Goal: Information Seeking & Learning: Learn about a topic

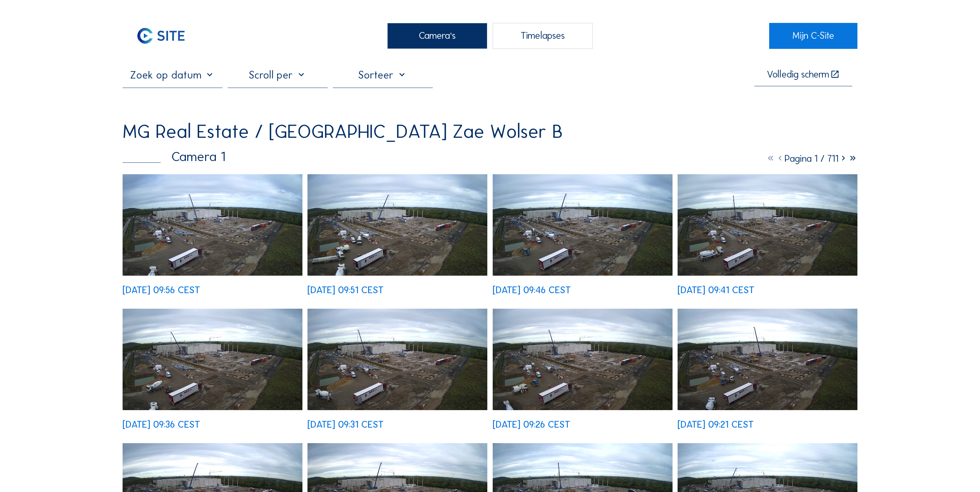
click at [224, 190] on img at bounding box center [213, 224] width 180 height 101
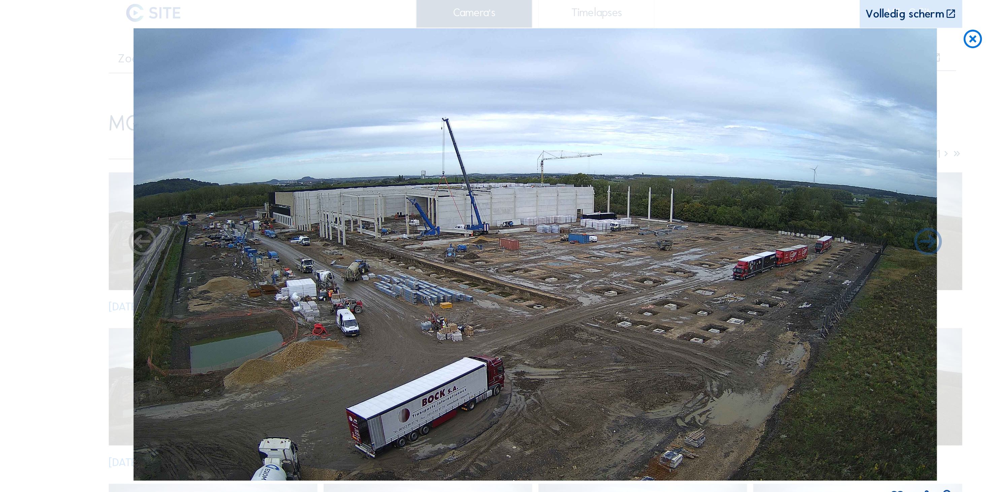
click at [866, 49] on icon at bounding box center [875, 59] width 19 height 20
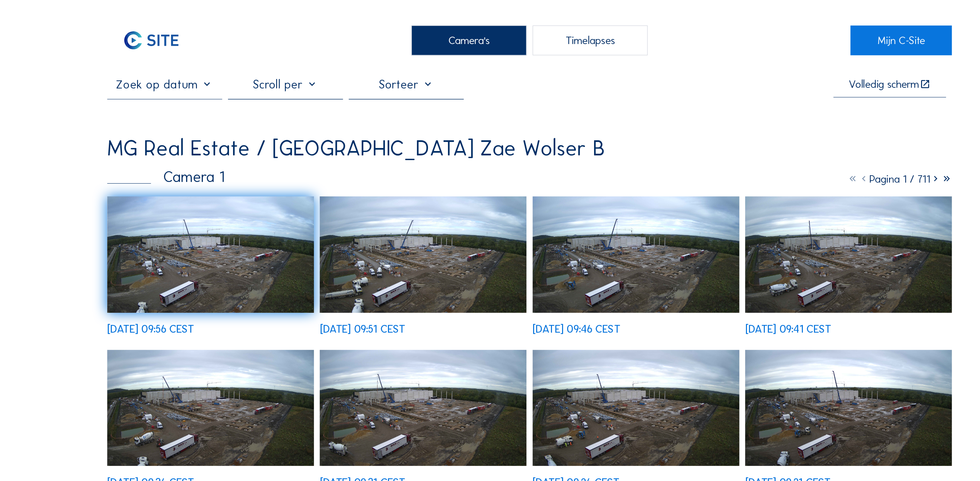
click at [838, 150] on icon at bounding box center [842, 155] width 9 height 11
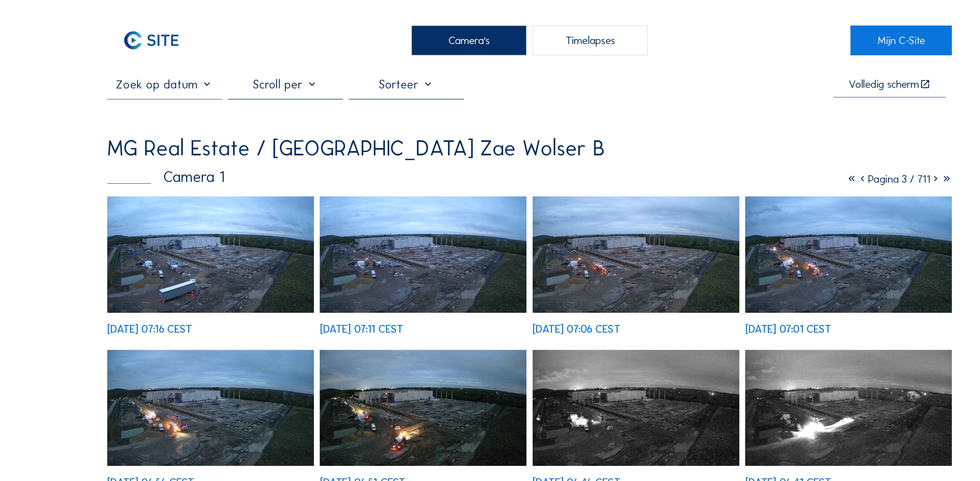
click at [215, 216] on img at bounding box center [213, 221] width 180 height 101
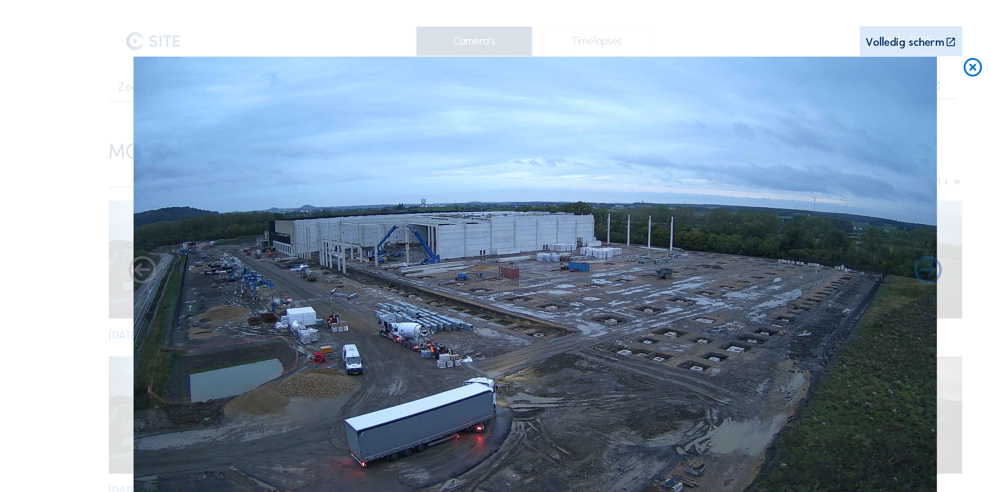
click at [866, 51] on icon at bounding box center [875, 59] width 19 height 20
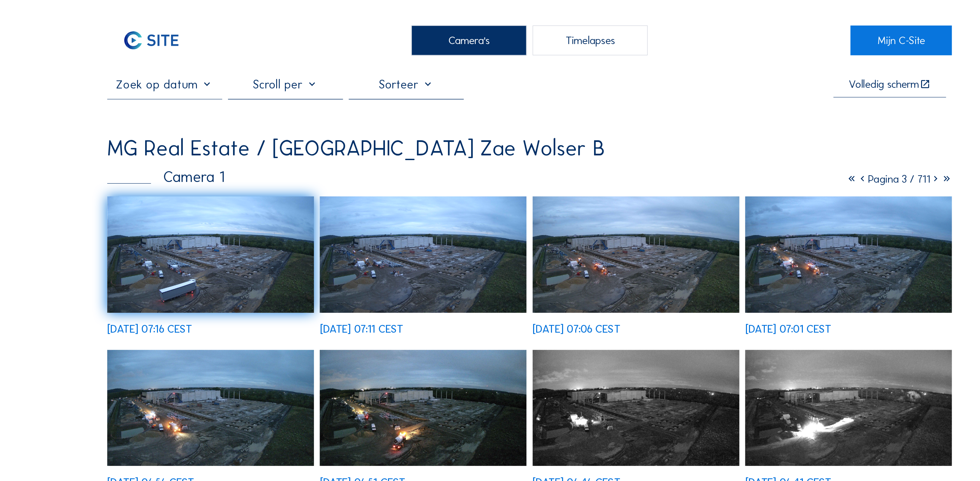
click at [775, 150] on icon at bounding box center [779, 155] width 9 height 11
click at [774, 150] on icon at bounding box center [778, 155] width 9 height 11
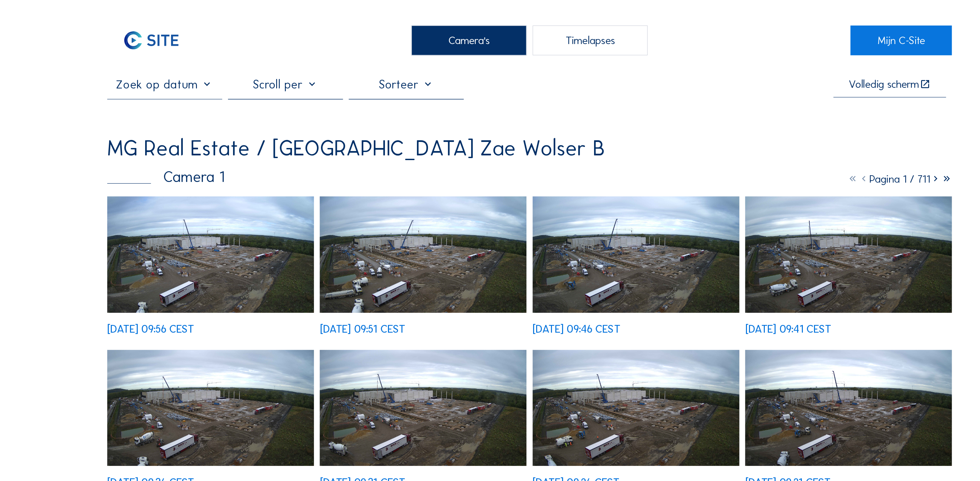
click at [235, 211] on img at bounding box center [213, 221] width 180 height 101
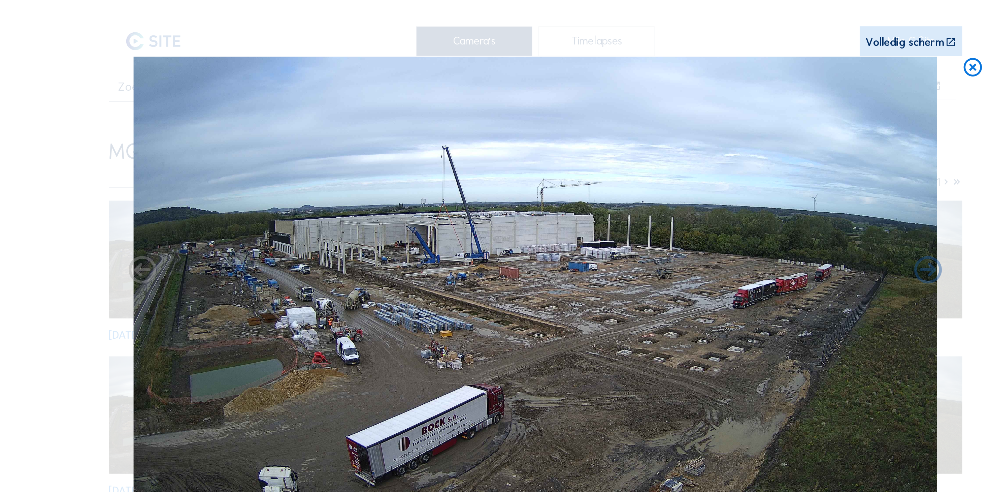
click at [866, 51] on icon at bounding box center [875, 59] width 19 height 20
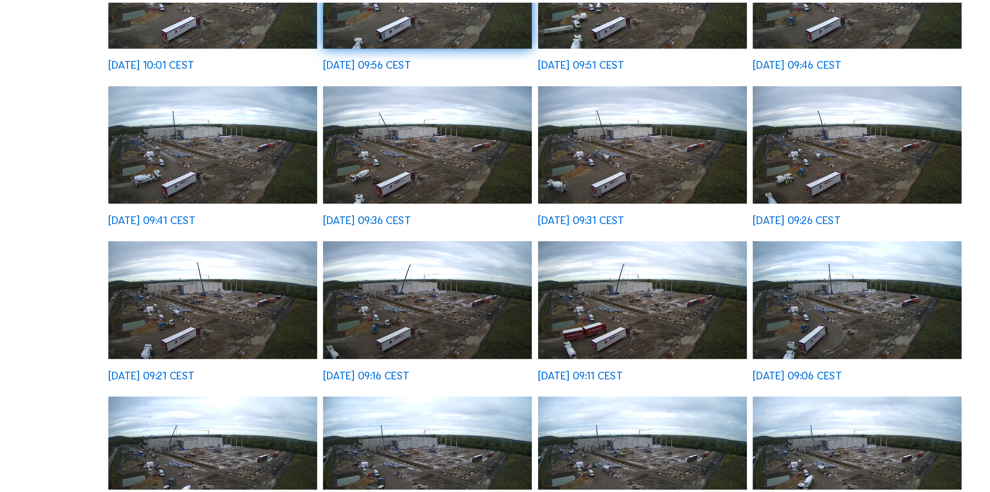
scroll to position [173, 0]
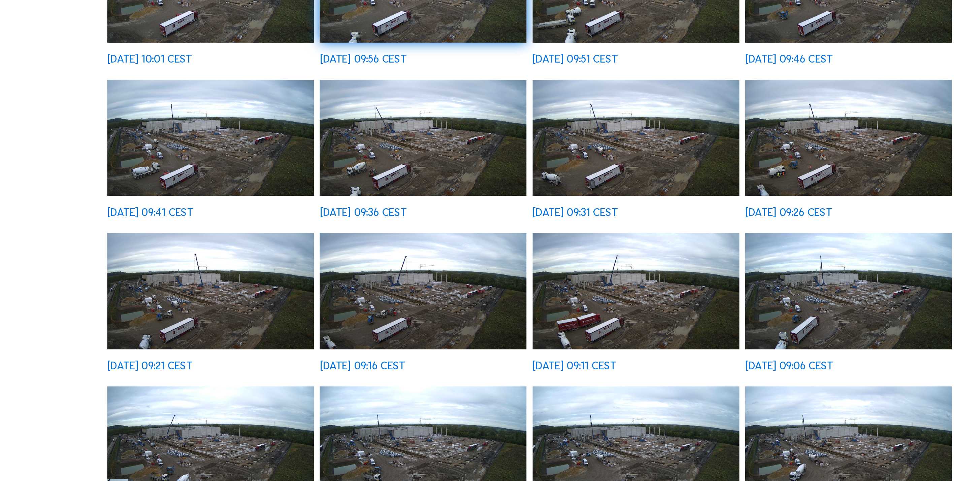
click at [691, 399] on img at bounding box center [767, 449] width 180 height 101
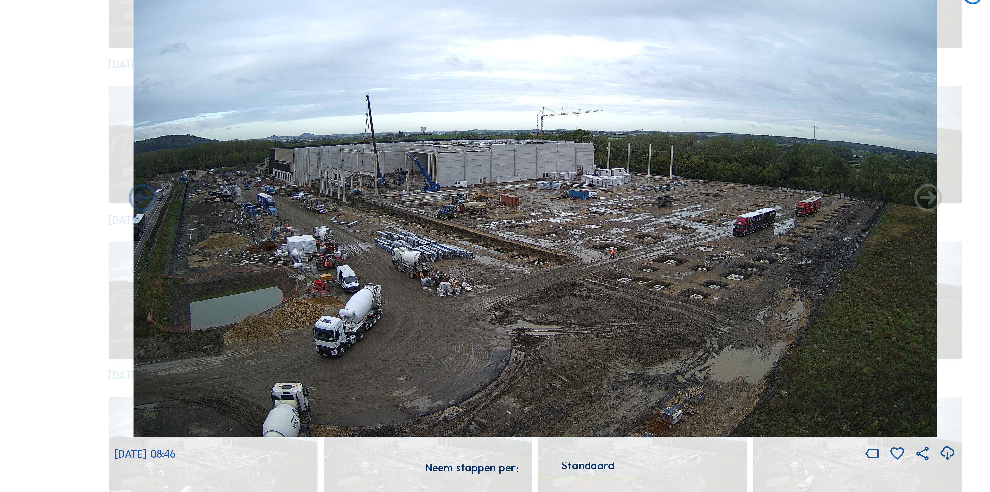
click at [822, 221] on icon at bounding box center [836, 235] width 29 height 29
click at [139, 221] on icon at bounding box center [153, 235] width 29 height 29
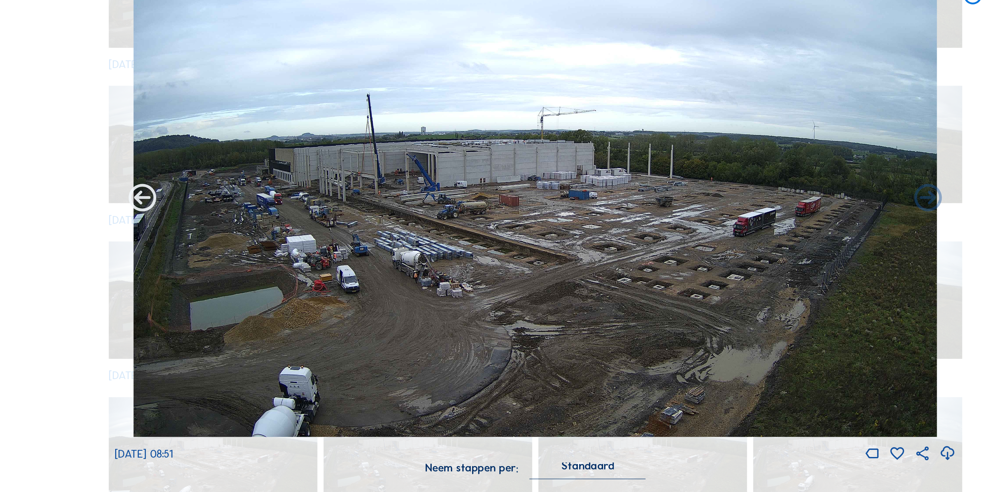
click at [139, 221] on icon at bounding box center [153, 235] width 29 height 29
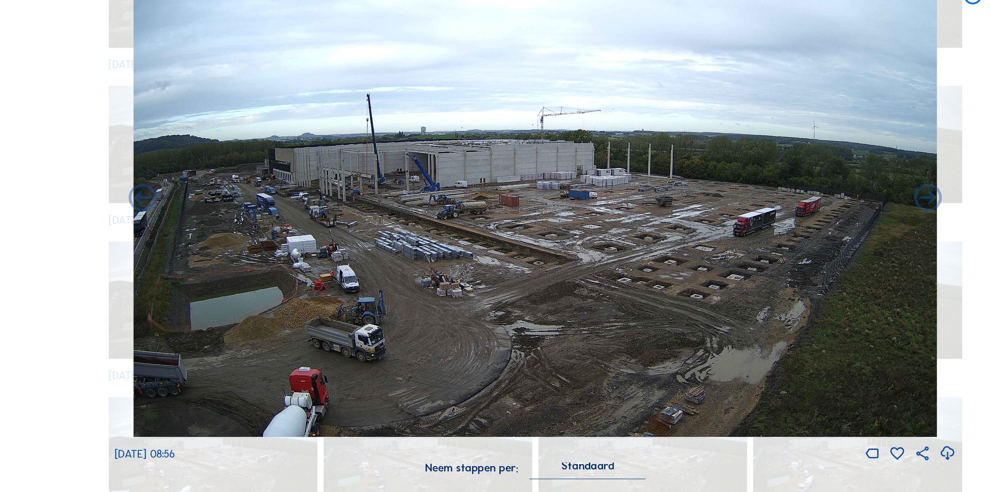
click at [139, 221] on icon at bounding box center [153, 235] width 29 height 29
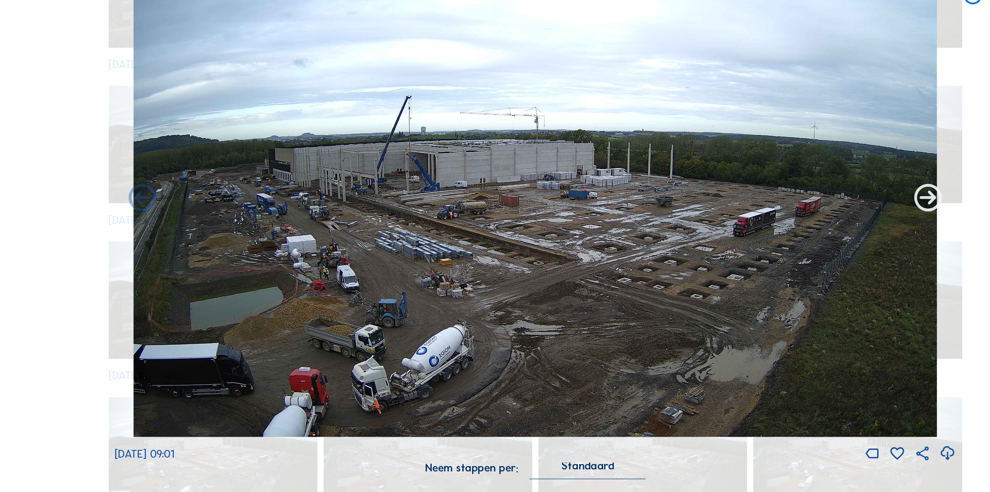
click at [822, 221] on icon at bounding box center [836, 235] width 29 height 29
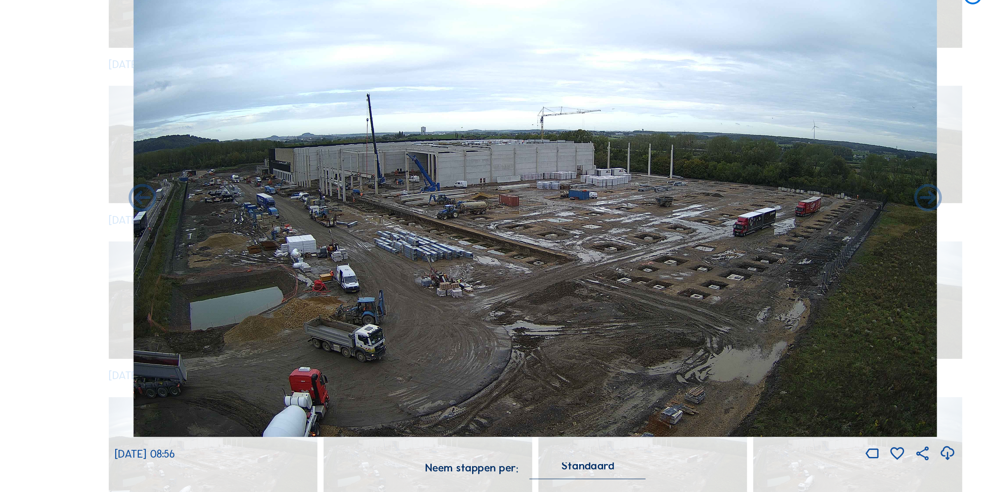
click at [822, 221] on icon at bounding box center [836, 235] width 29 height 29
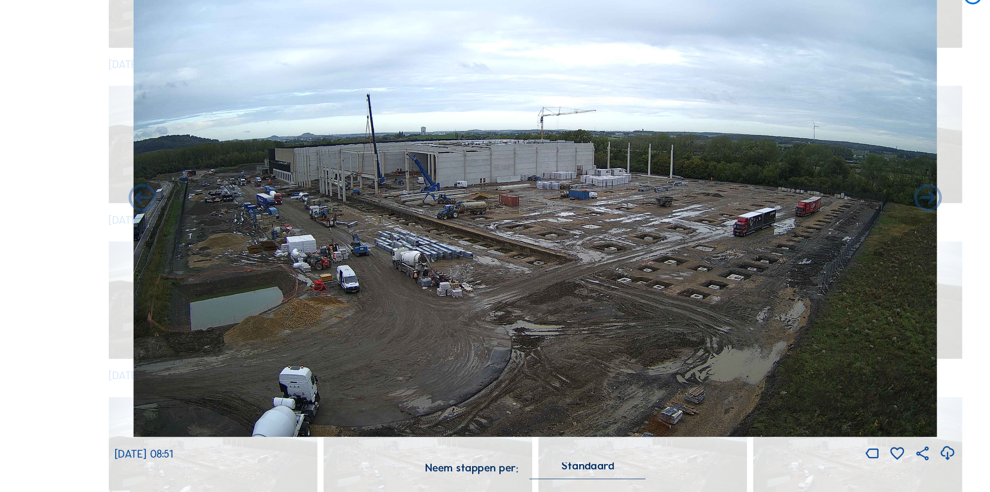
click at [812, 160] on div "Mo 22 Sep 2025 08:51" at bounding box center [495, 256] width 732 height 415
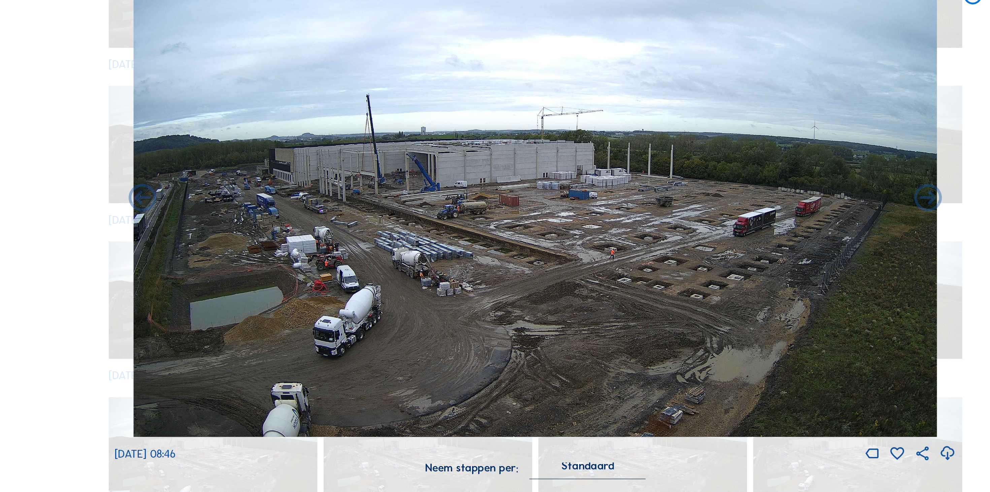
click at [822, 221] on icon at bounding box center [836, 235] width 29 height 29
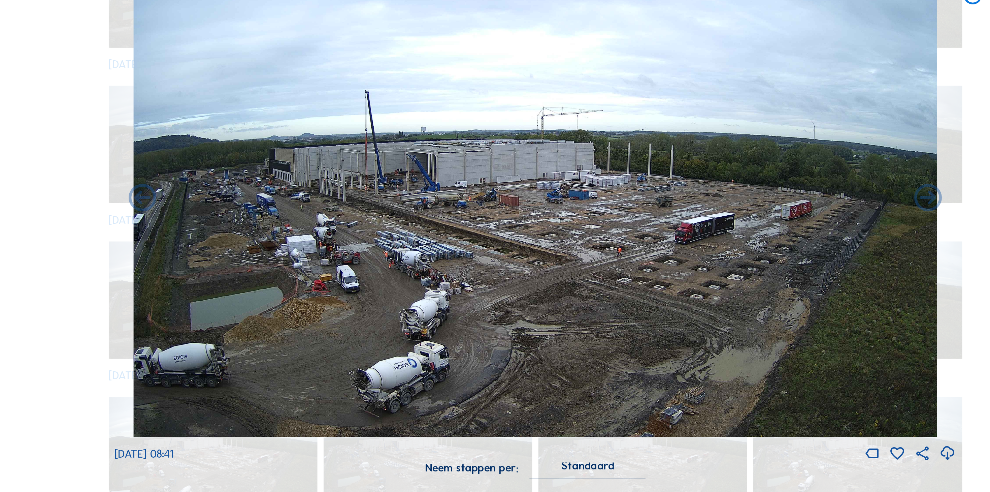
click at [822, 221] on icon at bounding box center [836, 235] width 29 height 29
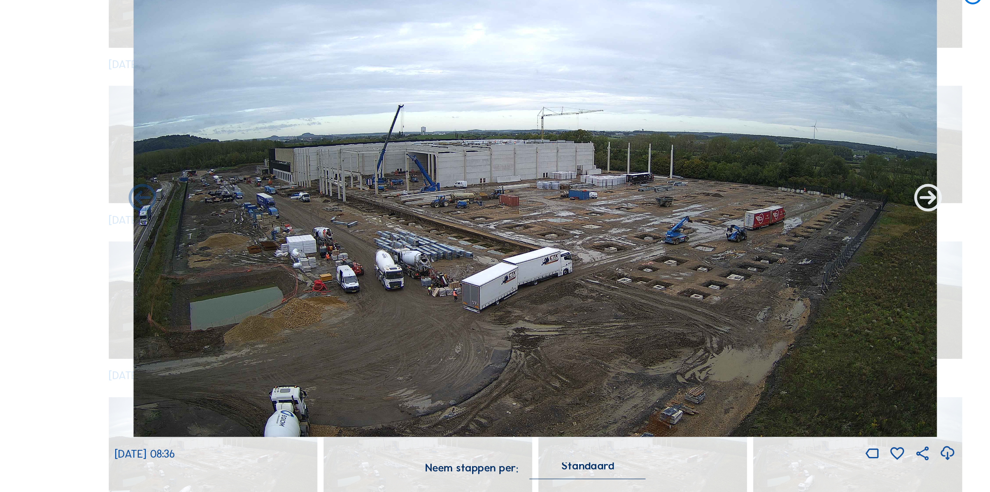
click at [822, 221] on icon at bounding box center [836, 235] width 29 height 29
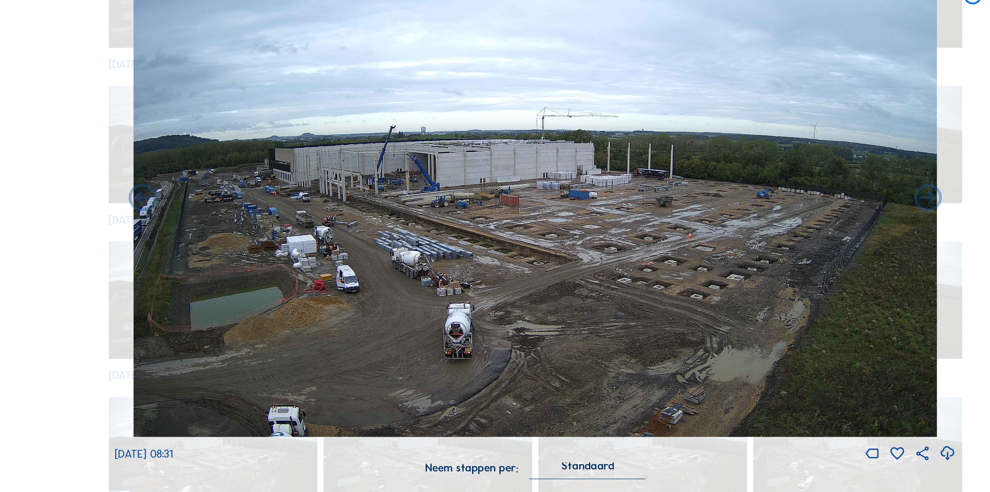
click at [822, 221] on icon at bounding box center [836, 235] width 29 height 29
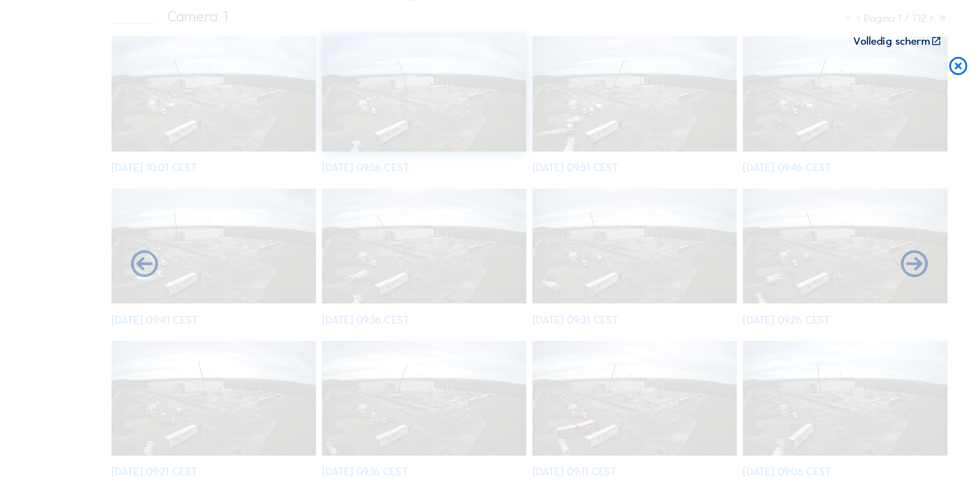
scroll to position [142, 0]
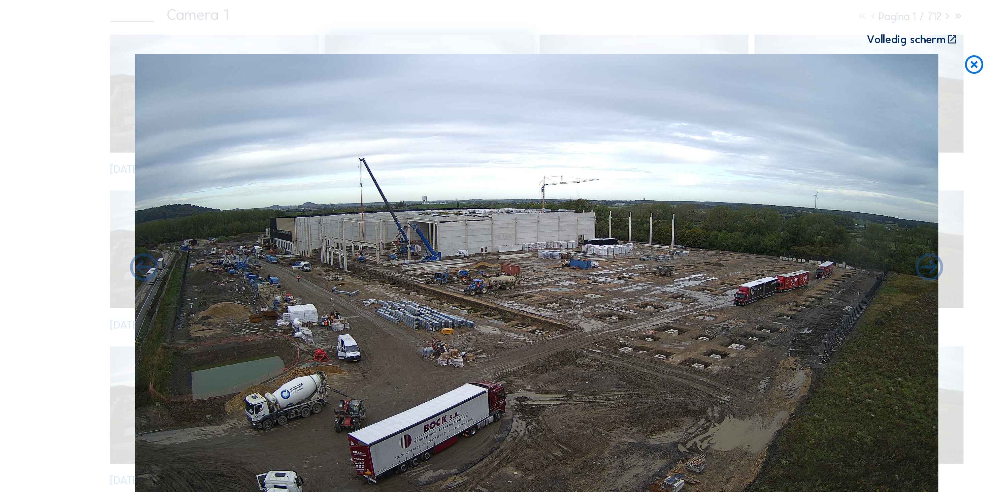
click at [866, 49] on icon at bounding box center [875, 59] width 19 height 20
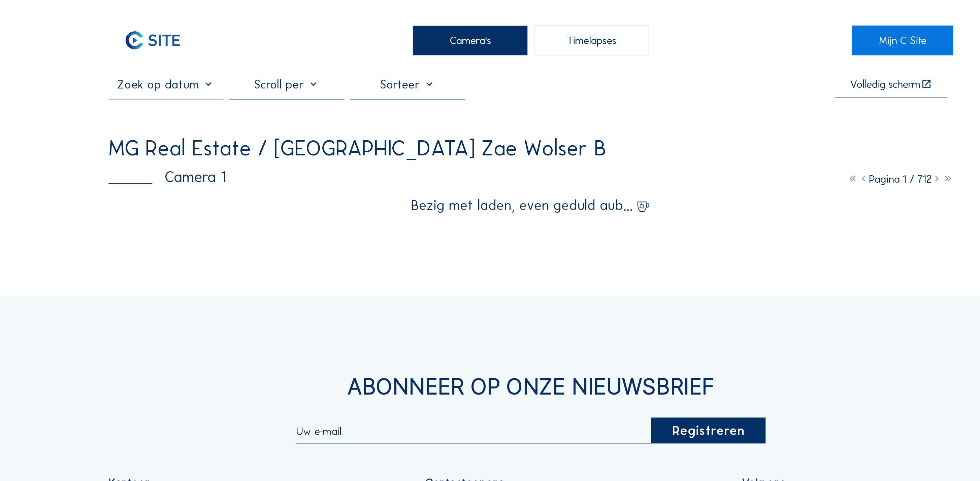
scroll to position [0, 0]
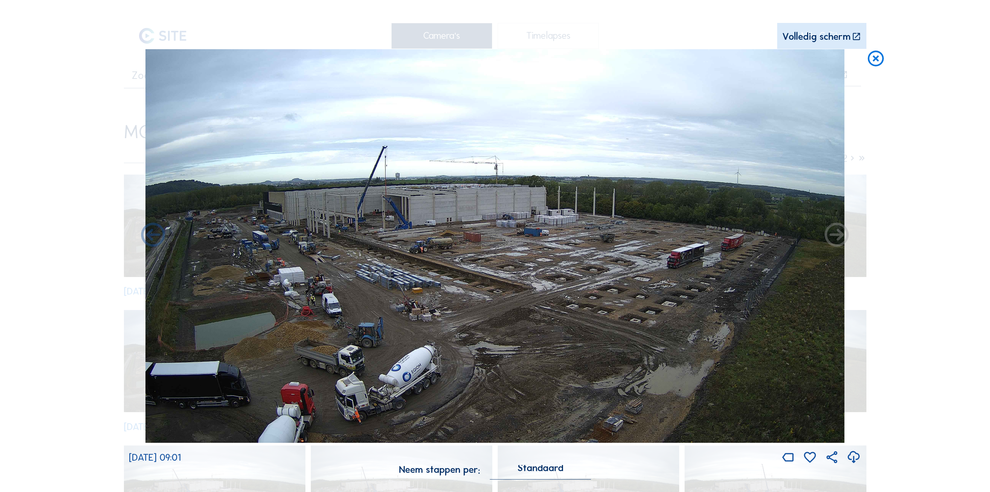
scroll to position [4, 40]
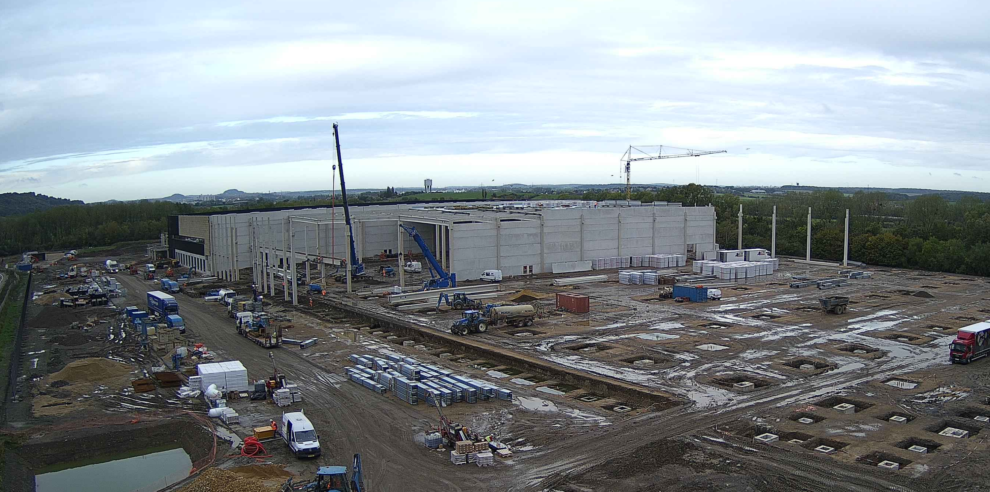
click at [199, 110] on img at bounding box center [494, 245] width 699 height 393
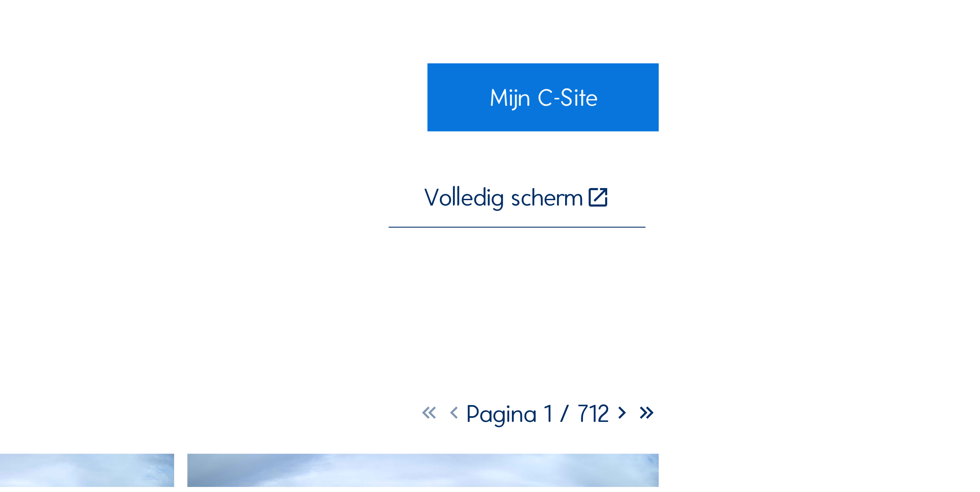
scroll to position [0, 0]
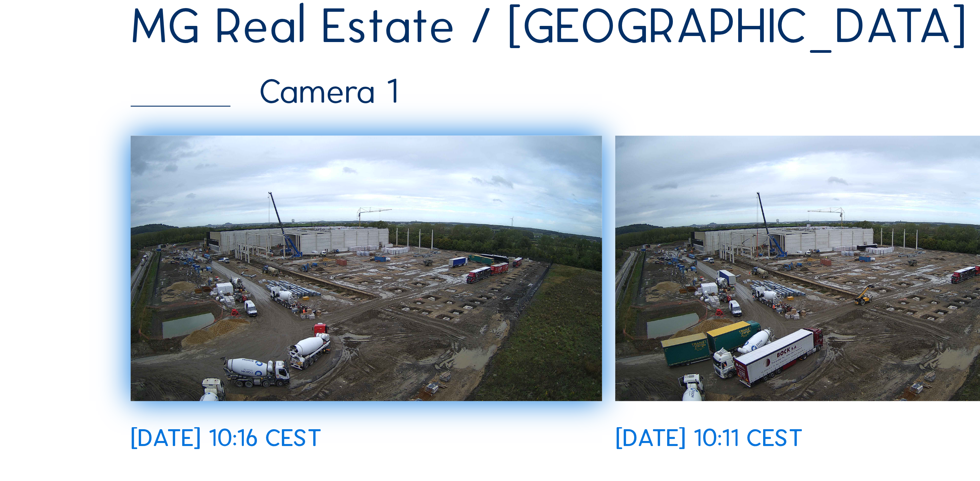
click at [123, 171] on img at bounding box center [213, 221] width 180 height 101
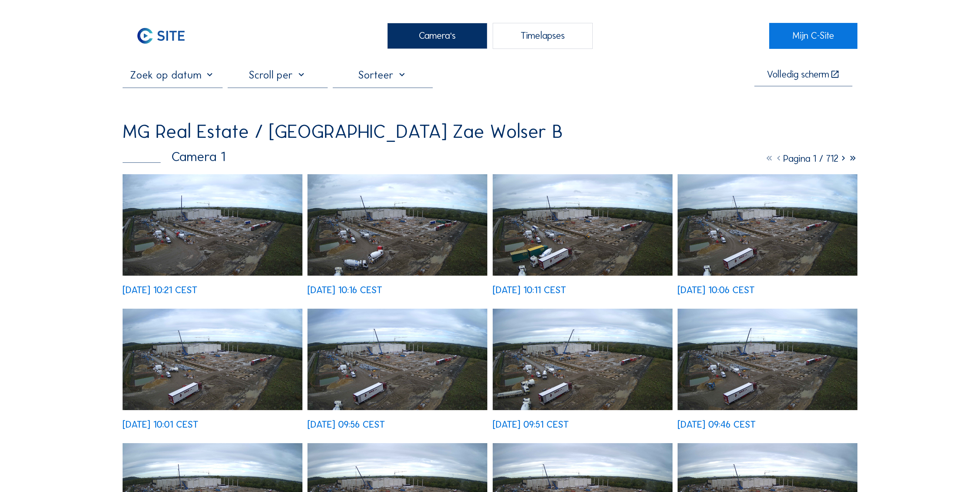
click at [209, 194] on img at bounding box center [213, 224] width 180 height 101
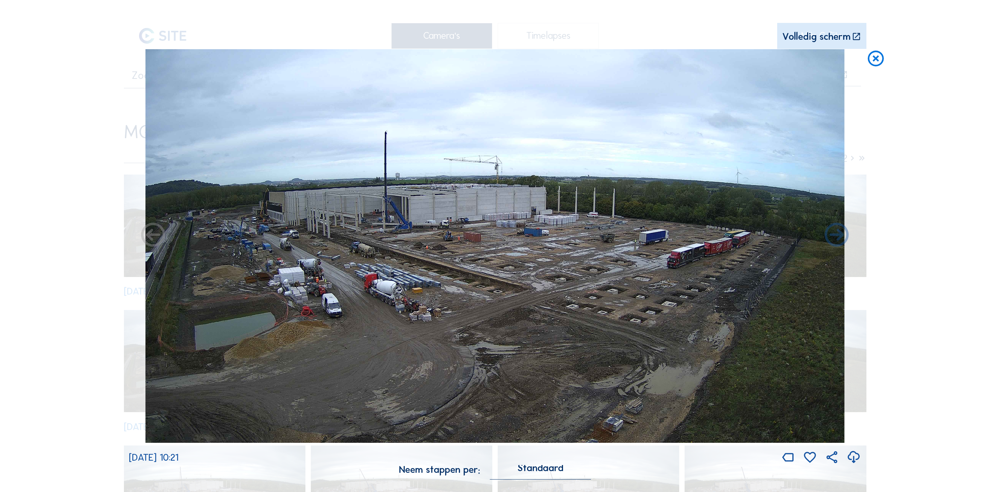
click at [871, 51] on icon at bounding box center [875, 59] width 19 height 20
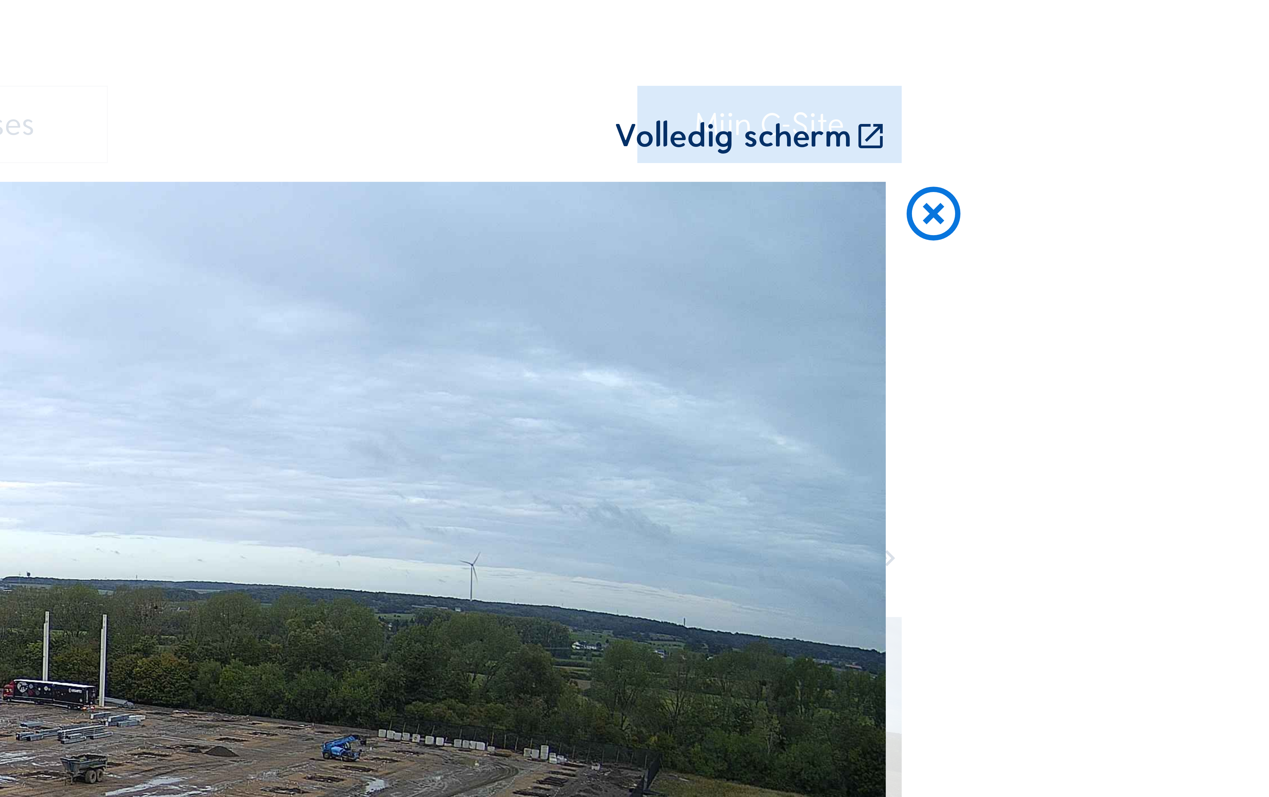
click at [989, 78] on icon at bounding box center [1124, 92] width 28 height 29
